Goal: Information Seeking & Learning: Learn about a topic

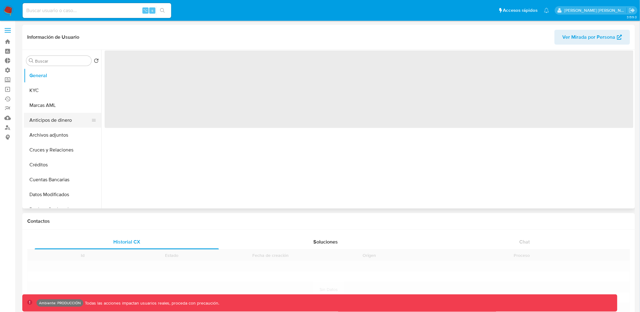
select select "10"
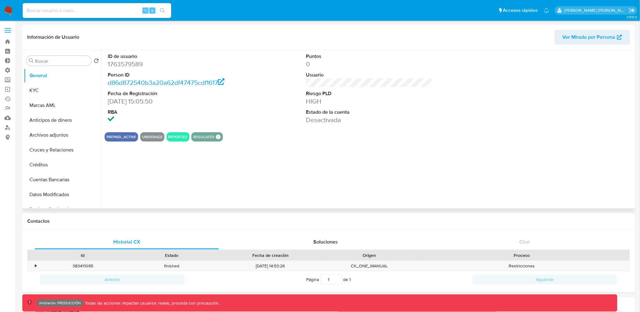
click at [600, 39] on span "Ver Mirada por Persona" at bounding box center [589, 37] width 53 height 15
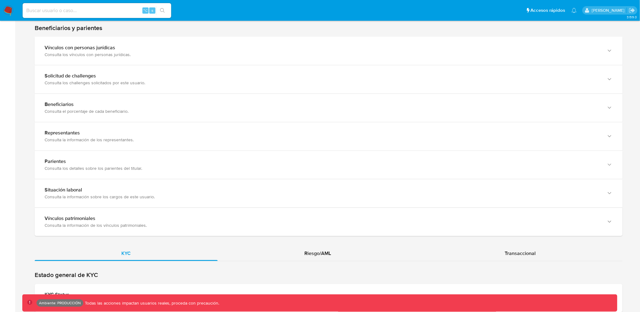
scroll to position [354, 0]
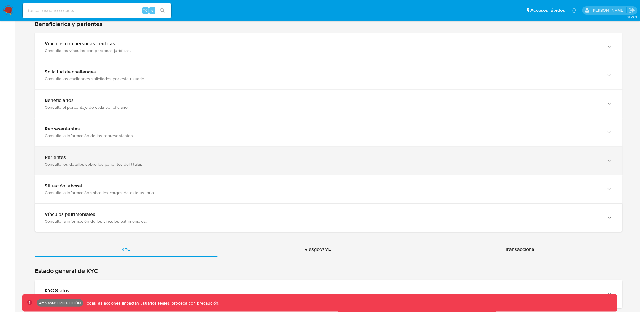
click at [251, 162] on div "Consulta los detalles sobre los parientes del titular." at bounding box center [323, 165] width 556 height 6
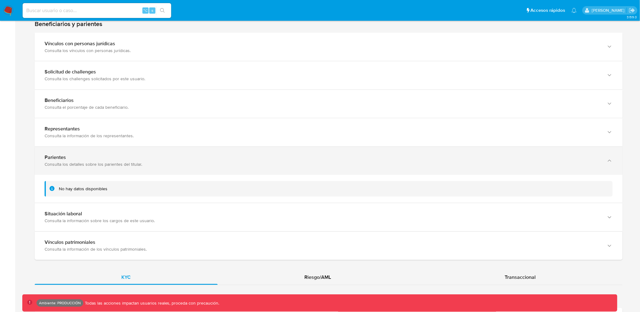
click at [251, 161] on div "Parientes Consulta los detalles sobre los parientes del titular." at bounding box center [323, 161] width 556 height 13
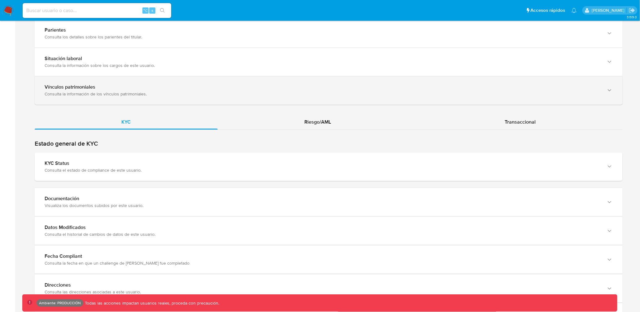
scroll to position [543, 0]
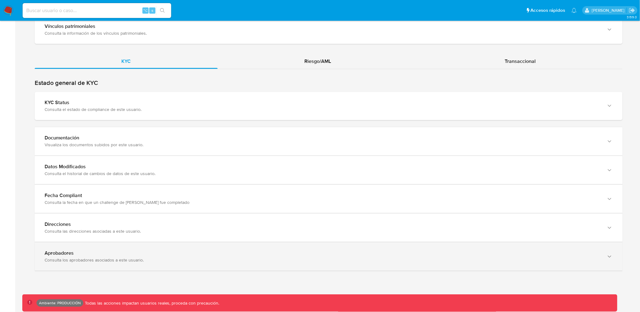
click at [213, 251] on div "Aprobadores" at bounding box center [323, 253] width 556 height 6
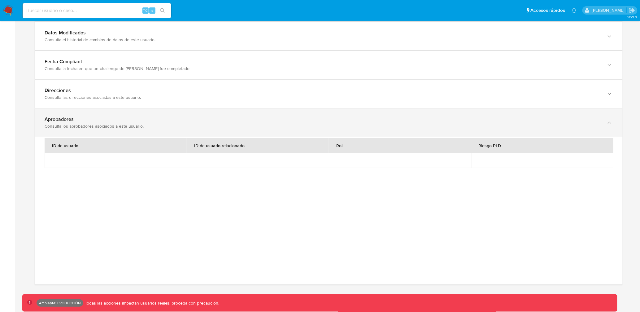
scroll to position [691, 0]
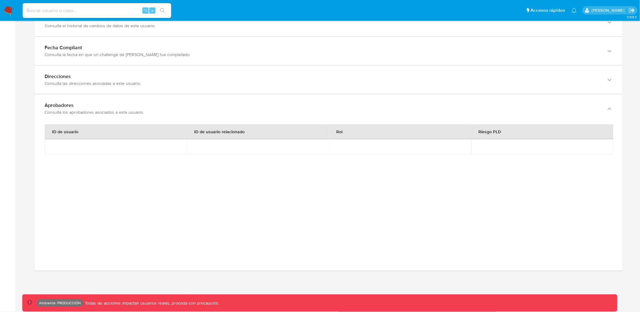
click at [210, 211] on div "ID de usuario ID de usuario relacionado Rol Riesgo PLD" at bounding box center [329, 183] width 568 height 118
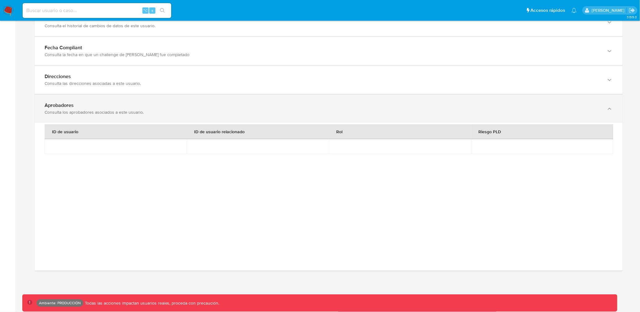
click at [155, 106] on div "Aprobadores" at bounding box center [323, 105] width 556 height 6
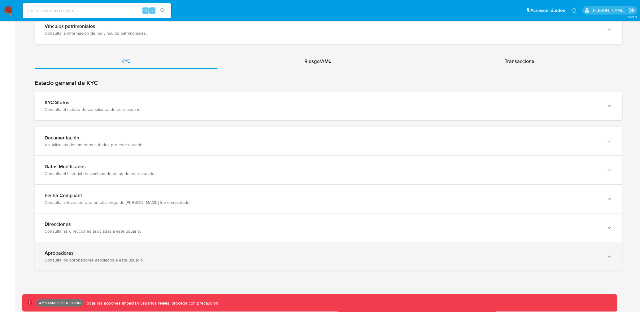
click at [94, 247] on div "Aprobadores Consulta los aprobadores asociados a este usuario." at bounding box center [329, 256] width 588 height 28
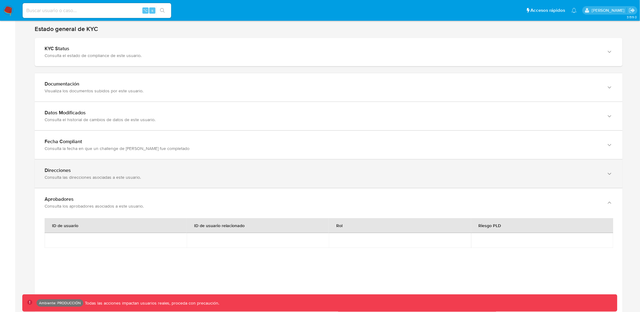
scroll to position [691, 0]
